Goal: Navigation & Orientation: Find specific page/section

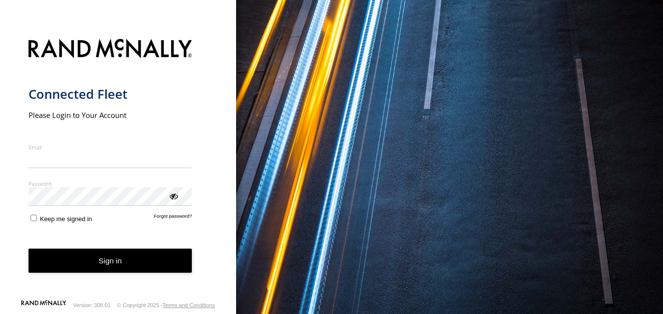
type input "**********"
click at [105, 276] on form "**********" at bounding box center [119, 166] width 180 height 267
click at [107, 266] on button "Sign in" at bounding box center [111, 261] width 164 height 24
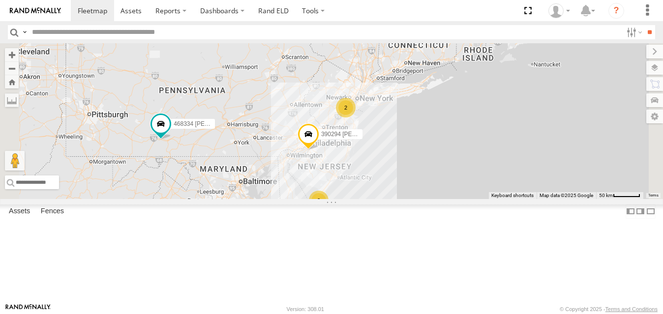
click at [0, 0] on div "468334 [PERSON_NAME] All Assets [US_STATE] [PERSON_NAME] 40.00096 -78.36194 Vid…" at bounding box center [0, 0] width 0 height 0
